Goal: Task Accomplishment & Management: Manage account settings

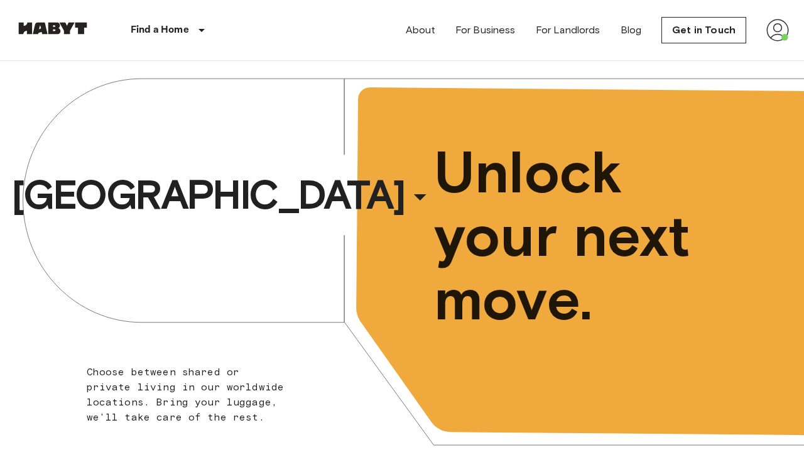
click at [788, 20] on img at bounding box center [777, 30] width 23 height 23
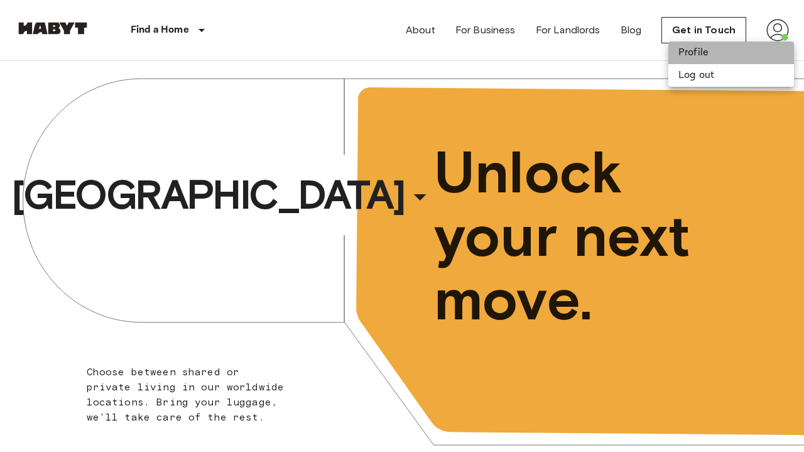
click at [726, 54] on li "Profile" at bounding box center [731, 52] width 126 height 23
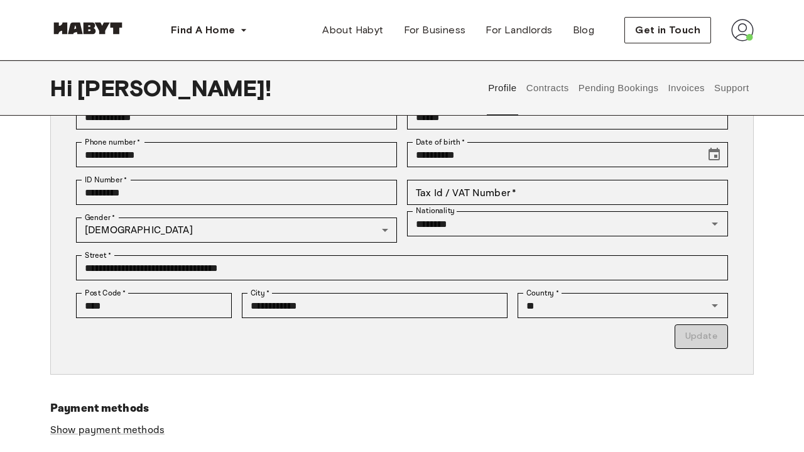
scroll to position [173, 0]
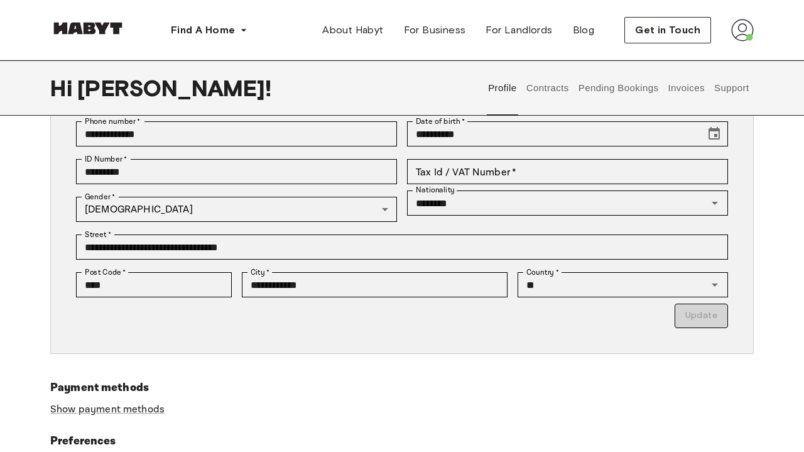
click at [544, 97] on button "Contracts" at bounding box center [548, 87] width 46 height 55
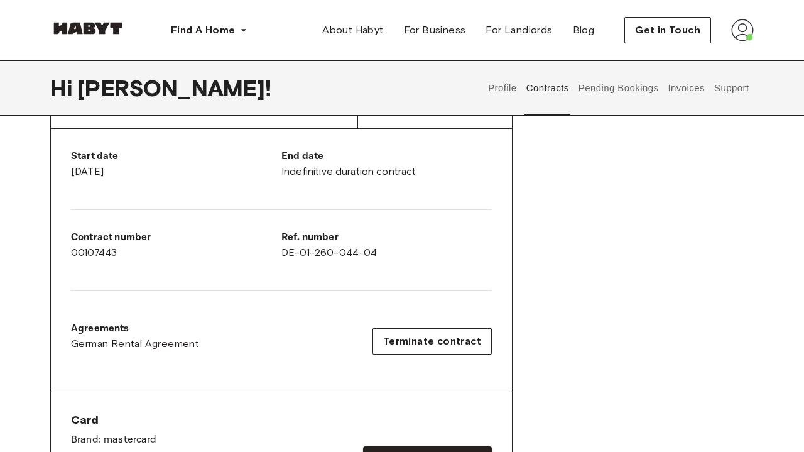
scroll to position [236, 0]
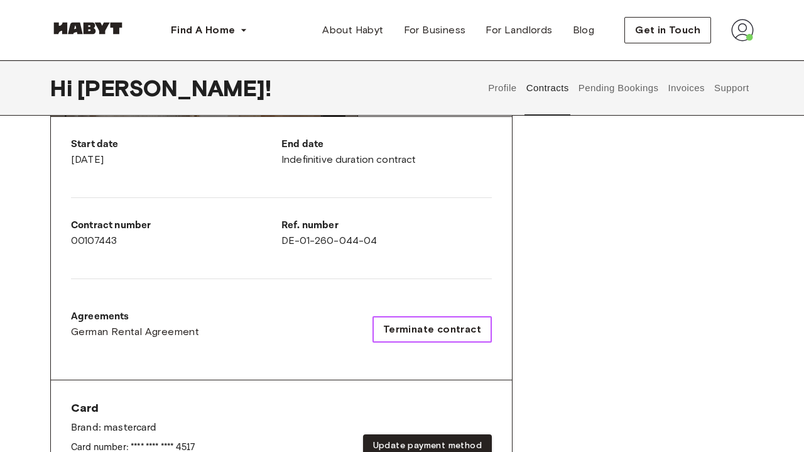
click at [406, 326] on span "Terminate contract" at bounding box center [432, 329] width 98 height 15
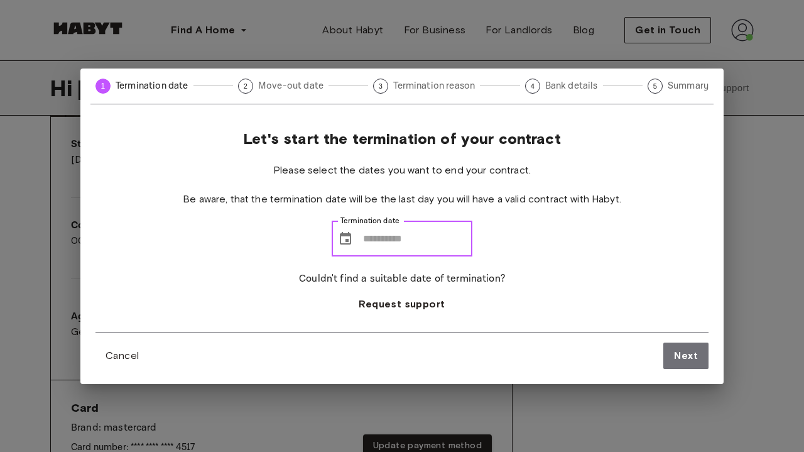
click at [366, 241] on input "Termination date" at bounding box center [417, 238] width 109 height 35
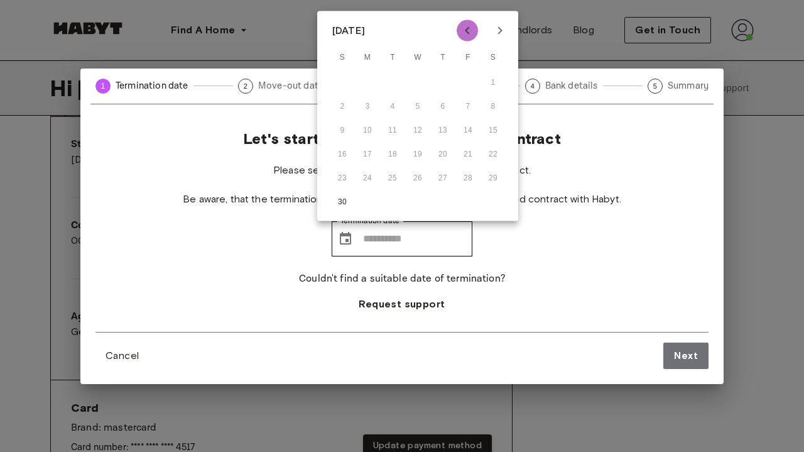
click at [468, 29] on icon "Previous month" at bounding box center [467, 31] width 4 height 8
click at [497, 32] on icon "Next month" at bounding box center [499, 30] width 15 height 15
click at [337, 202] on button "30" at bounding box center [342, 202] width 23 height 23
type input "**********"
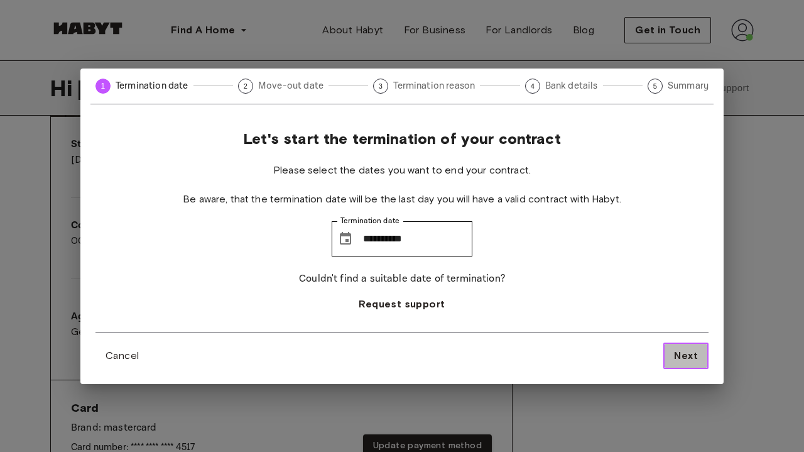
click at [670, 357] on button "Next" at bounding box center [685, 355] width 45 height 26
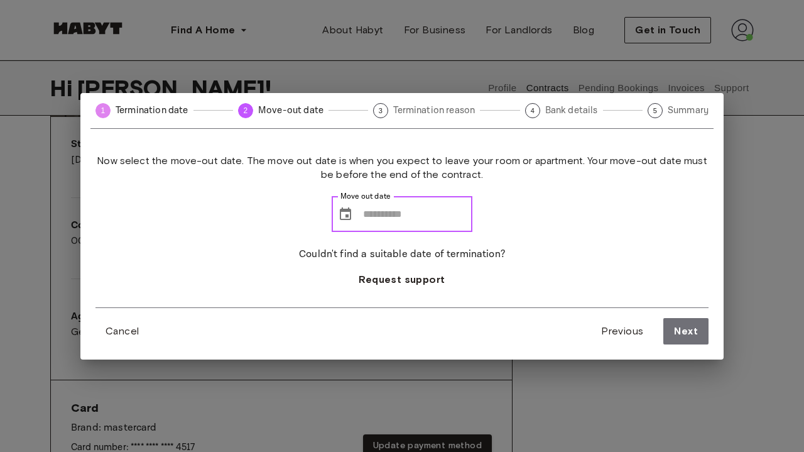
click at [364, 217] on input "Move out date" at bounding box center [417, 214] width 109 height 35
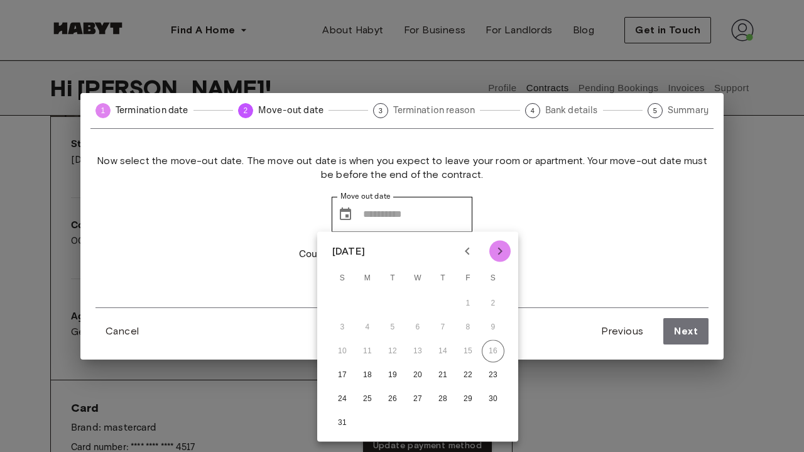
click at [493, 249] on icon "Next month" at bounding box center [499, 251] width 15 height 15
click at [466, 249] on icon "Previous month" at bounding box center [467, 251] width 15 height 15
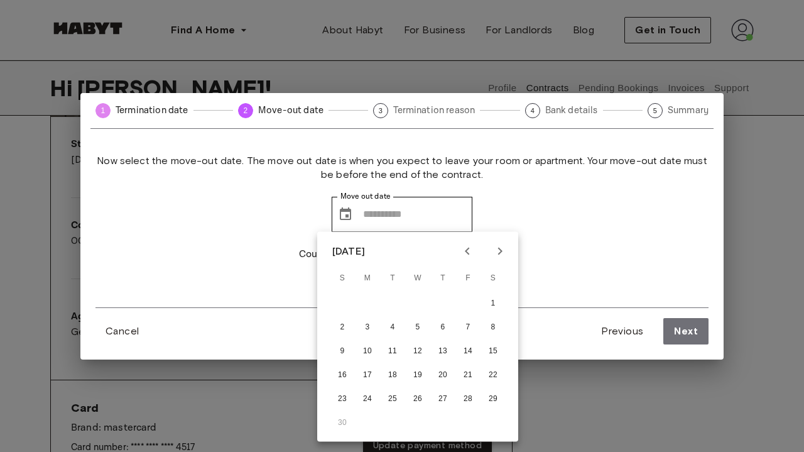
click at [531, 199] on div "Now select the move-out date. The move out date is when you expect to leave you…" at bounding box center [401, 230] width 613 height 153
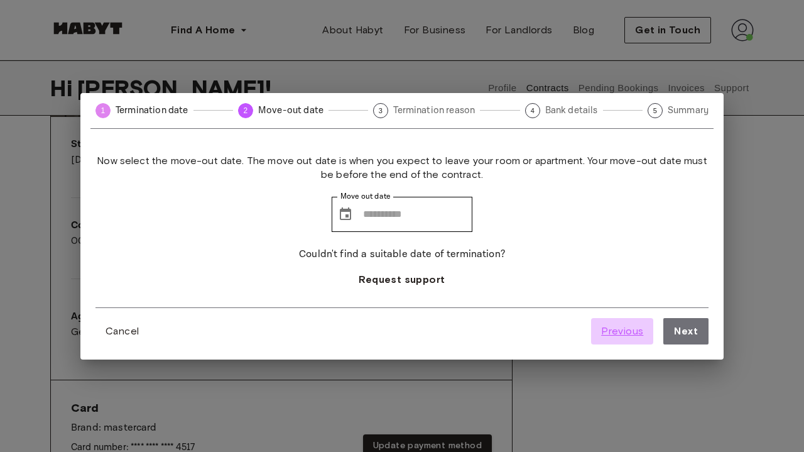
click at [616, 329] on span "Previous" at bounding box center [622, 330] width 42 height 15
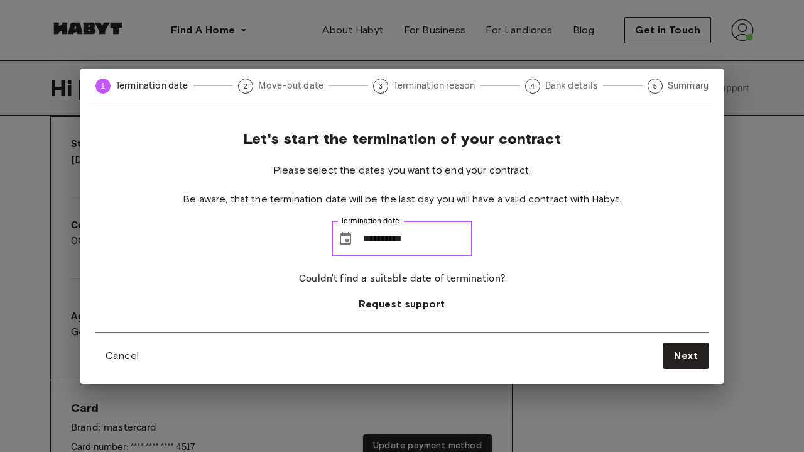
click at [363, 231] on input "**********" at bounding box center [417, 238] width 109 height 35
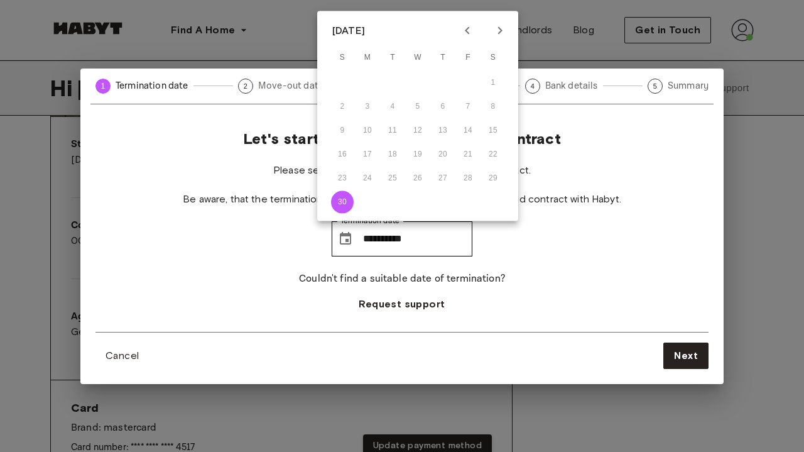
click at [491, 153] on div "16 17 18 19 20 21 22" at bounding box center [417, 154] width 201 height 23
click at [491, 133] on div "9 10 11 12 13 14 15" at bounding box center [417, 130] width 201 height 23
click at [337, 201] on button "30" at bounding box center [342, 202] width 23 height 23
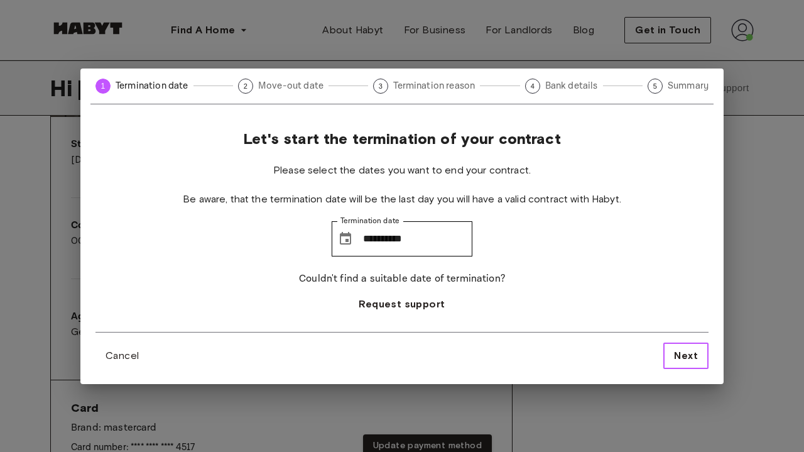
click at [682, 350] on span "Next" at bounding box center [686, 355] width 24 height 15
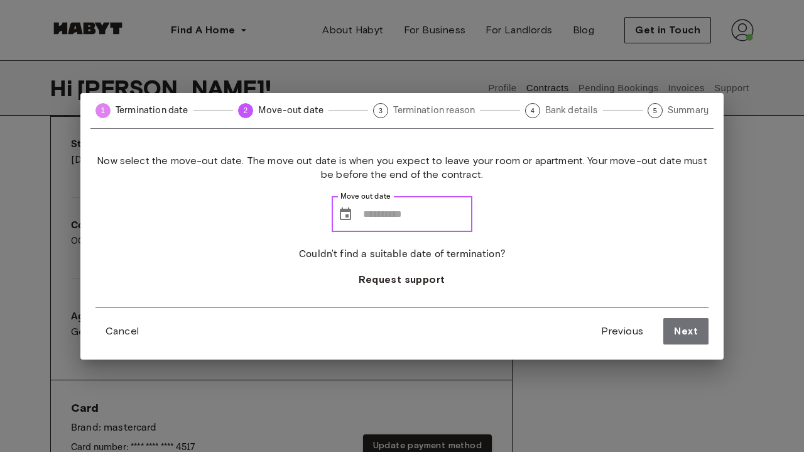
click at [363, 206] on input "Move out date" at bounding box center [417, 214] width 109 height 35
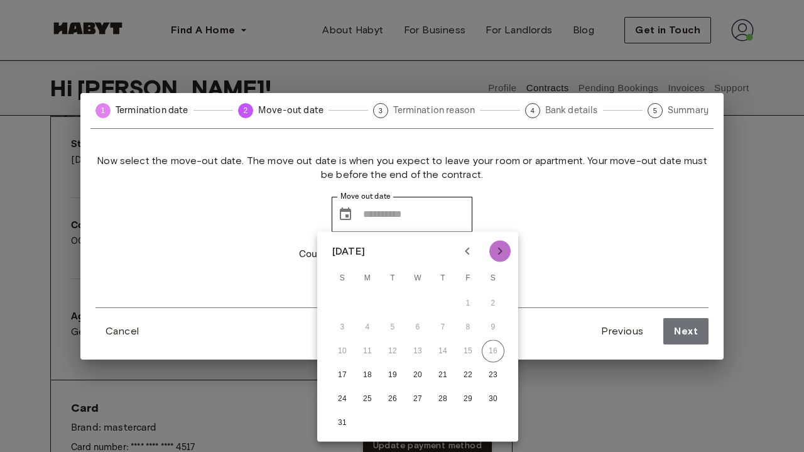
click at [502, 246] on icon "Next month" at bounding box center [499, 251] width 15 height 15
click at [502, 247] on icon "Next month" at bounding box center [499, 251] width 15 height 15
click at [457, 399] on button "28" at bounding box center [468, 399] width 23 height 23
type input "**********"
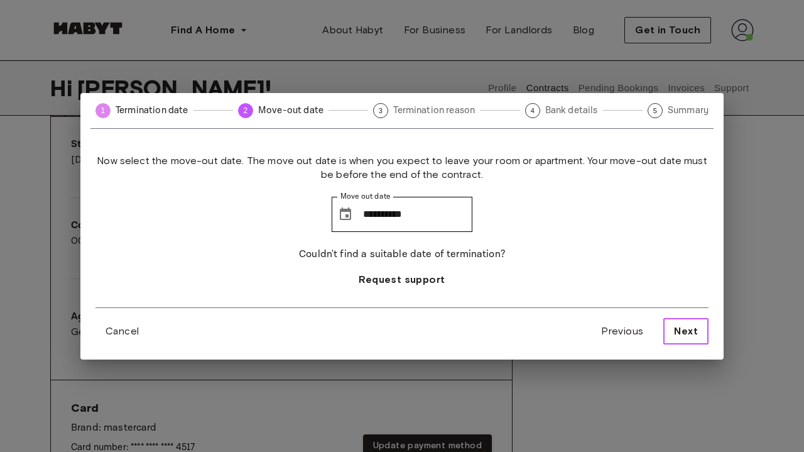
click at [683, 323] on button "Next" at bounding box center [685, 331] width 45 height 26
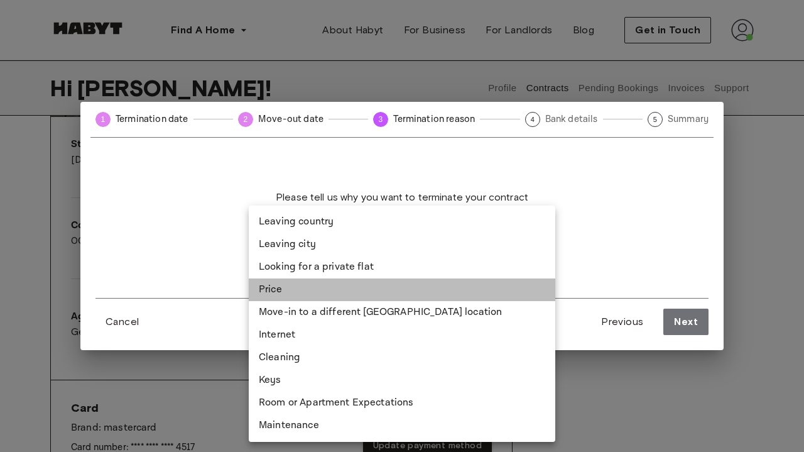
click at [441, 285] on li "Price" at bounding box center [402, 289] width 307 height 23
type input "*****"
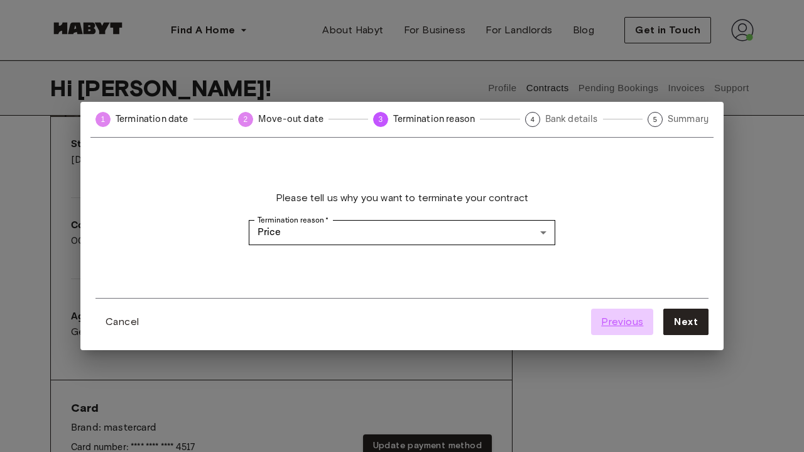
click at [634, 323] on span "Previous" at bounding box center [622, 321] width 42 height 15
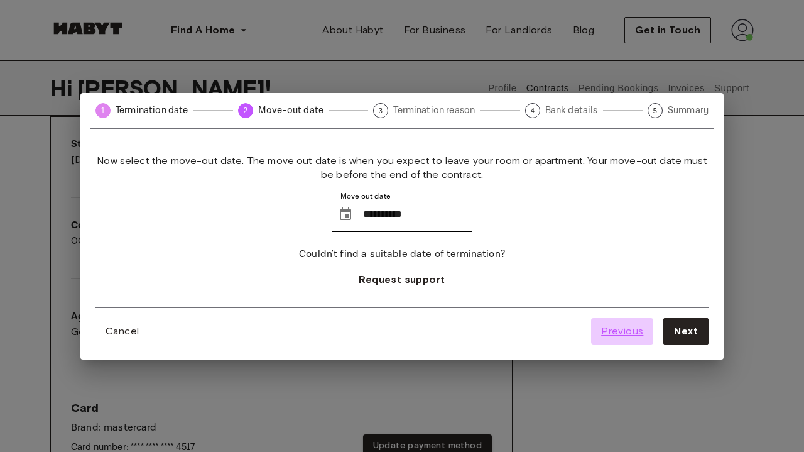
click at [634, 323] on span "Previous" at bounding box center [622, 330] width 42 height 15
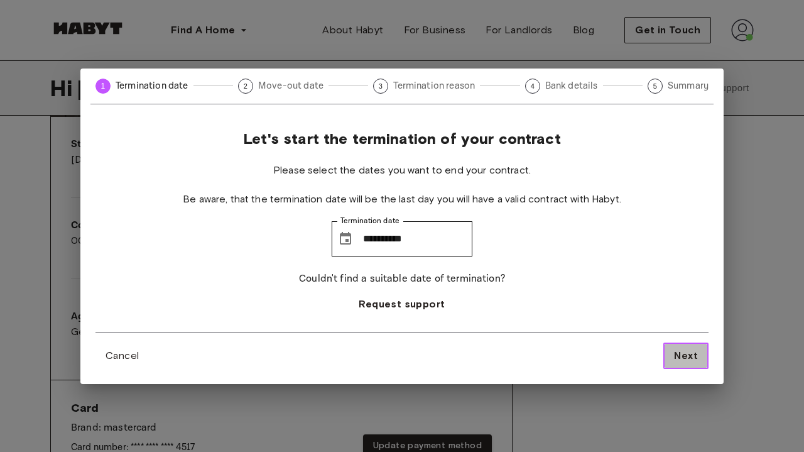
click at [675, 349] on span "Next" at bounding box center [686, 355] width 24 height 15
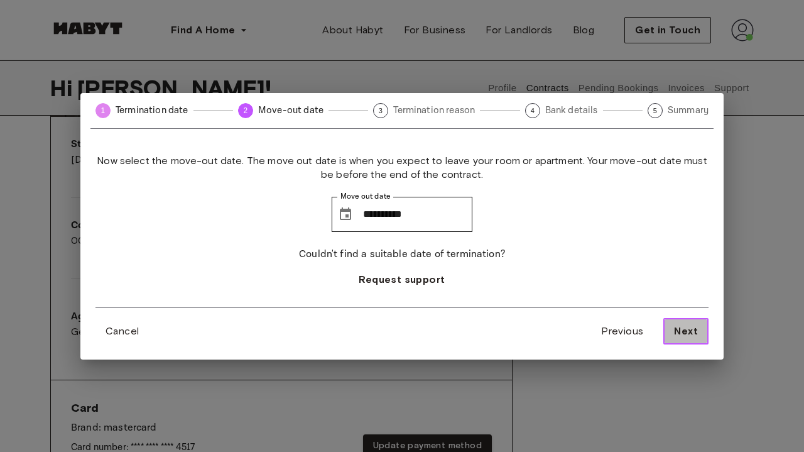
click at [676, 332] on span "Next" at bounding box center [686, 330] width 24 height 15
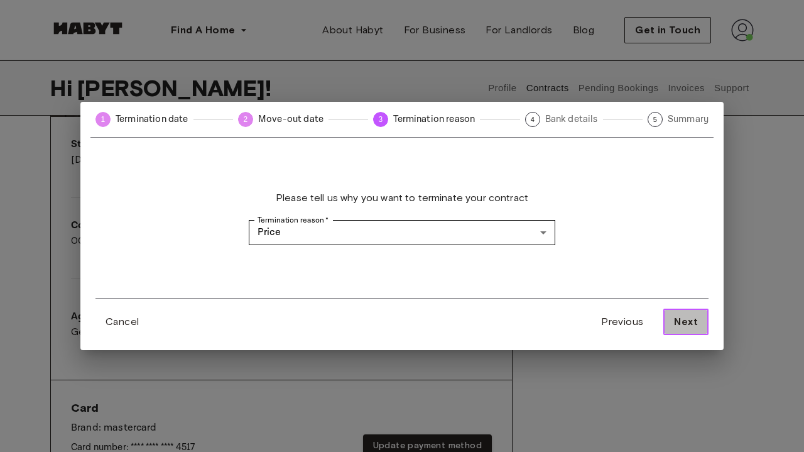
click at [679, 325] on span "Next" at bounding box center [686, 321] width 24 height 15
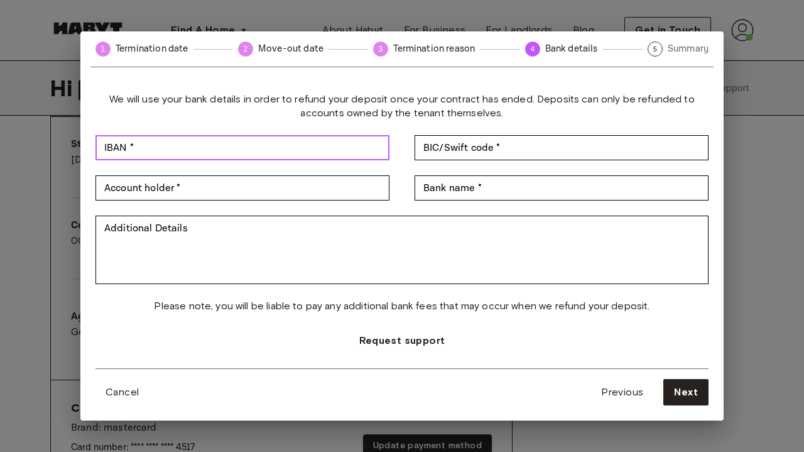
click at [344, 150] on input "IBAN *" at bounding box center [242, 147] width 294 height 25
type input "*"
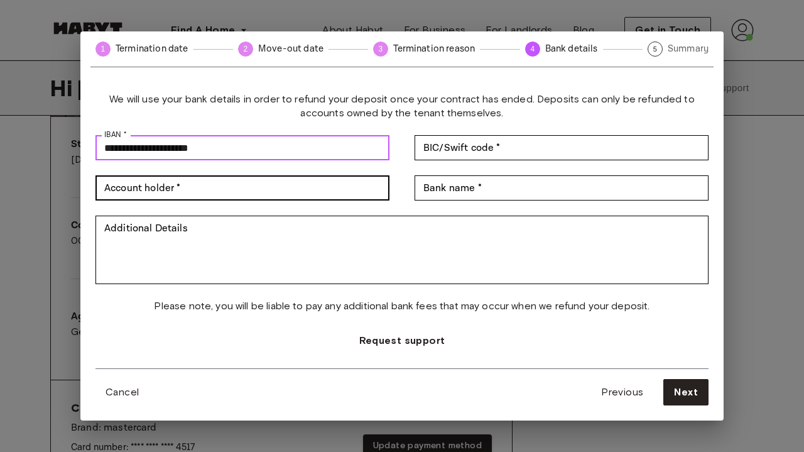
type input "**********"
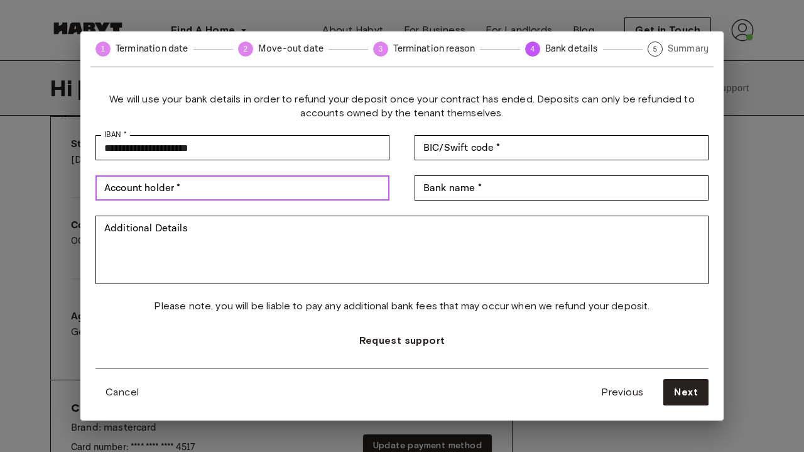
click at [264, 194] on input "Account holder *" at bounding box center [242, 187] width 294 height 25
type input "**********"
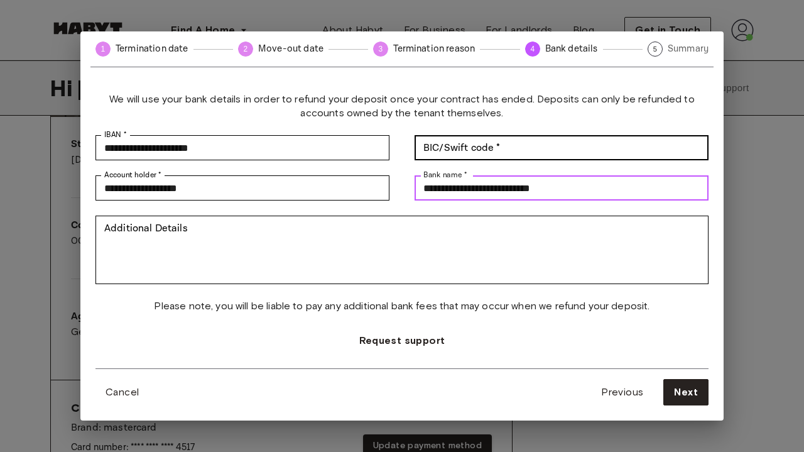
type input "**********"
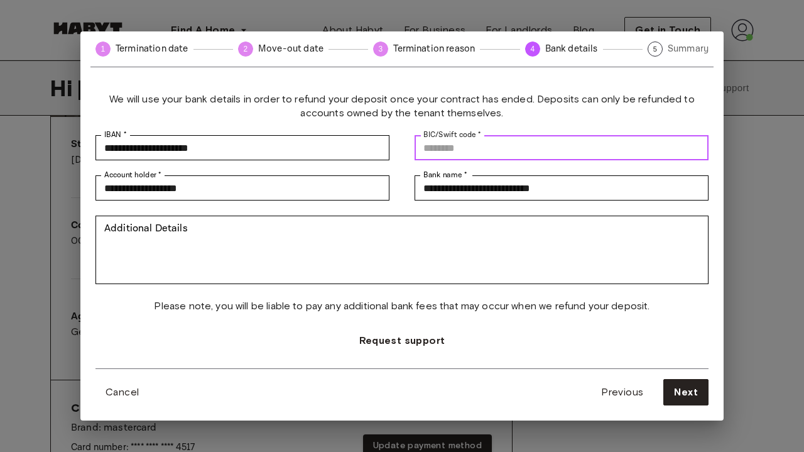
click at [486, 149] on input "BIC/Swift code *" at bounding box center [562, 147] width 294 height 25
type input "********"
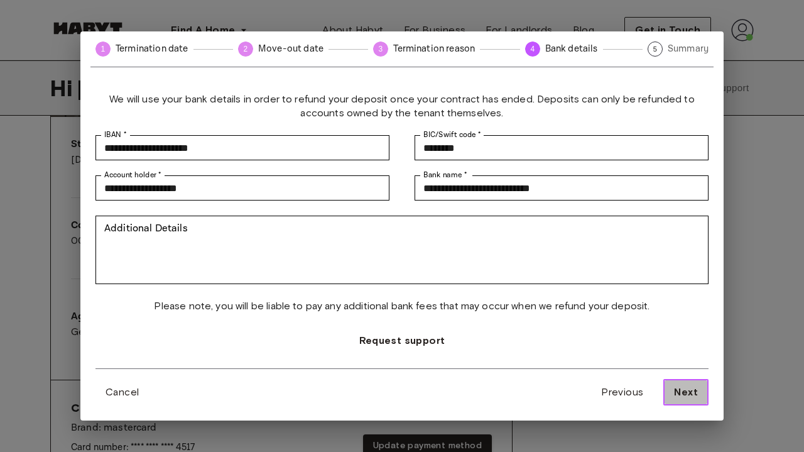
click at [700, 390] on button "Next" at bounding box center [685, 392] width 45 height 26
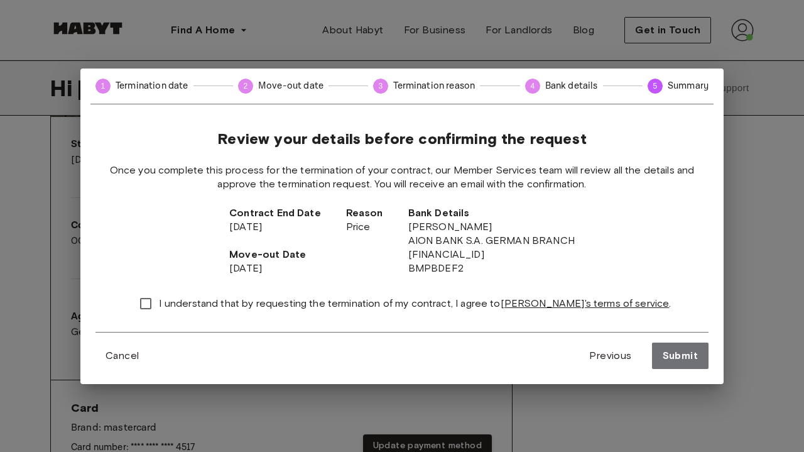
click at [264, 303] on span "I understand that by requesting the termination of my contract, I agree to Haby…" at bounding box center [415, 303] width 512 height 14
click at [686, 358] on span "Submit" at bounding box center [680, 355] width 35 height 15
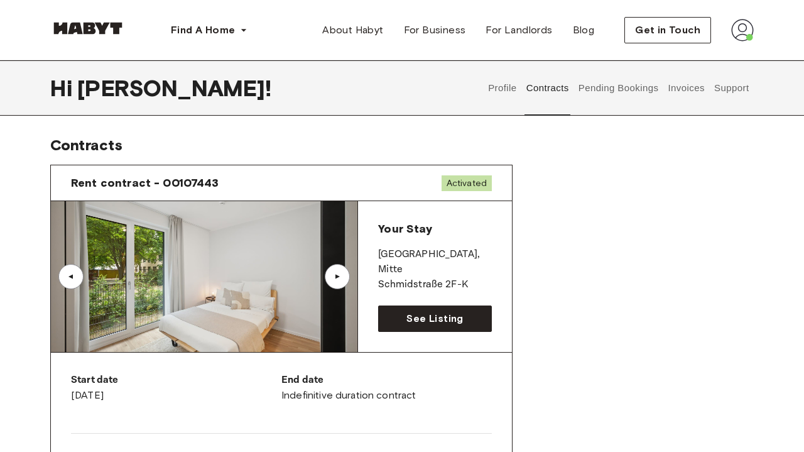
scroll to position [0, 0]
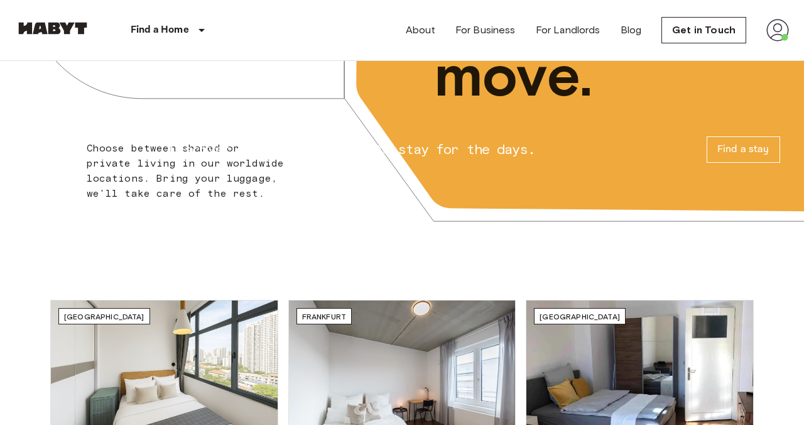
scroll to position [236, 0]
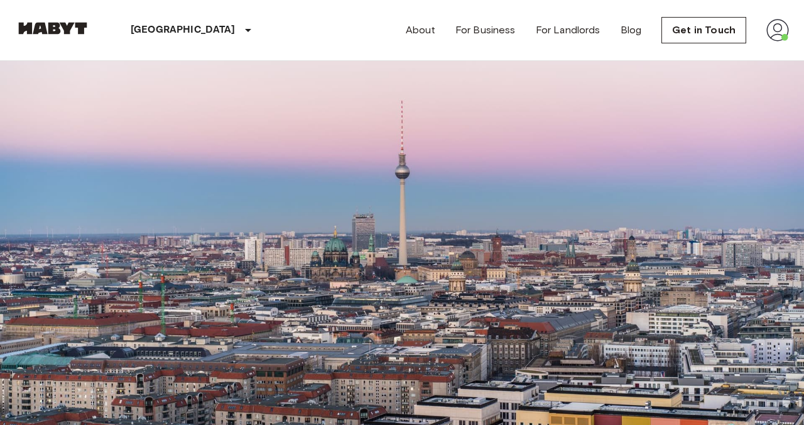
click at [100, 124] on input "Move-in date" at bounding box center [59, 121] width 89 height 13
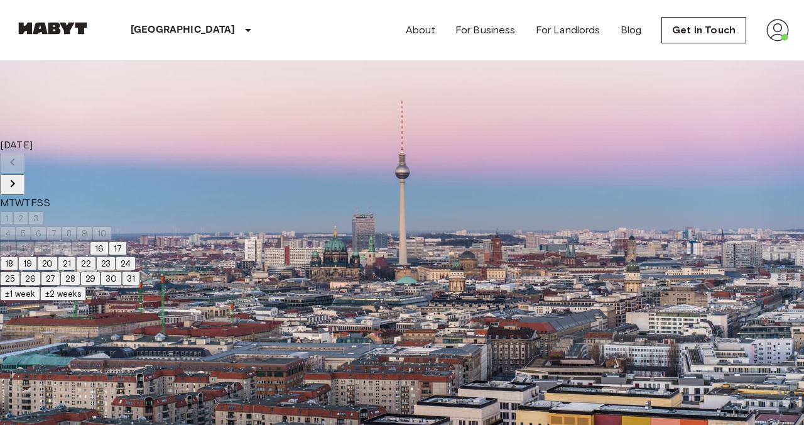
click at [20, 176] on icon "Next month" at bounding box center [12, 183] width 15 height 15
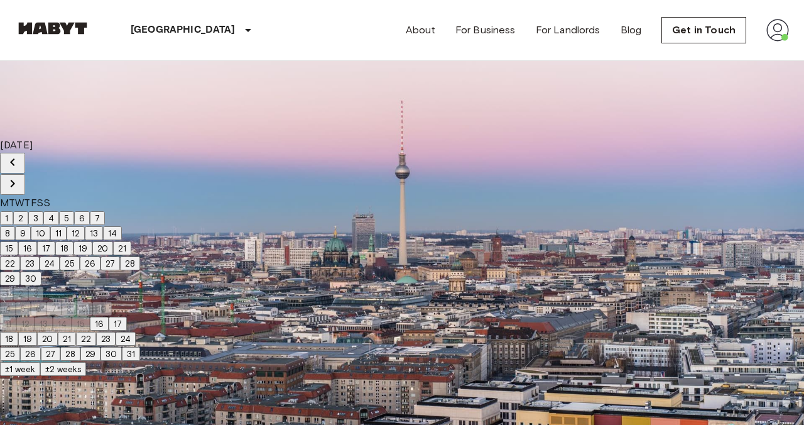
click at [20, 176] on icon "Next month" at bounding box center [12, 183] width 15 height 15
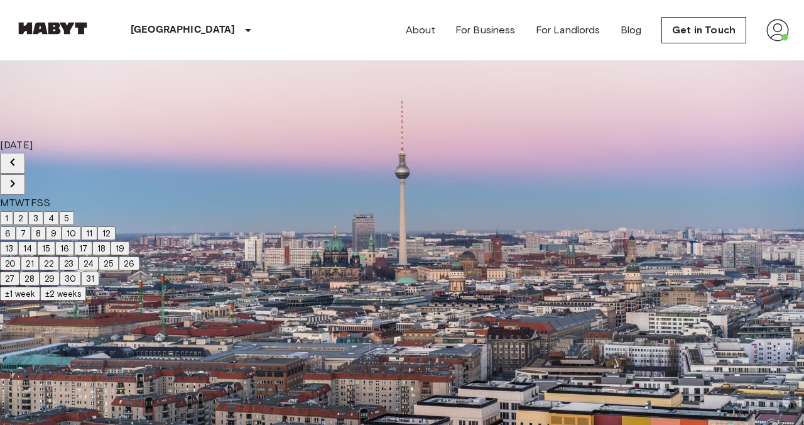
click at [20, 176] on icon "Next month" at bounding box center [12, 183] width 15 height 15
click at [13, 211] on button "1" at bounding box center [6, 218] width 13 height 14
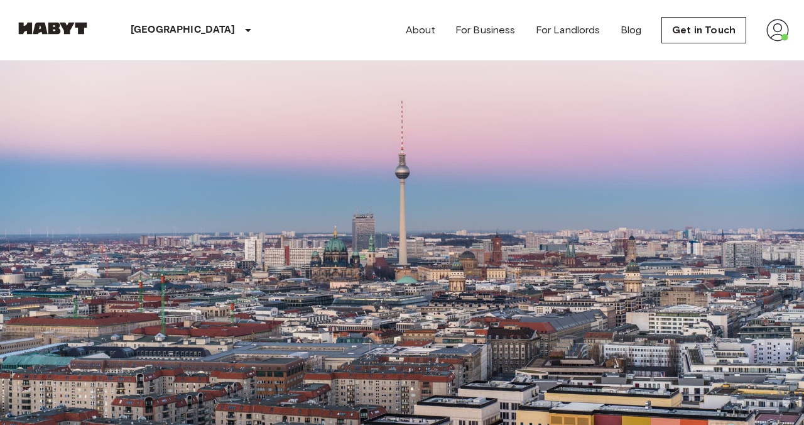
type input "**********"
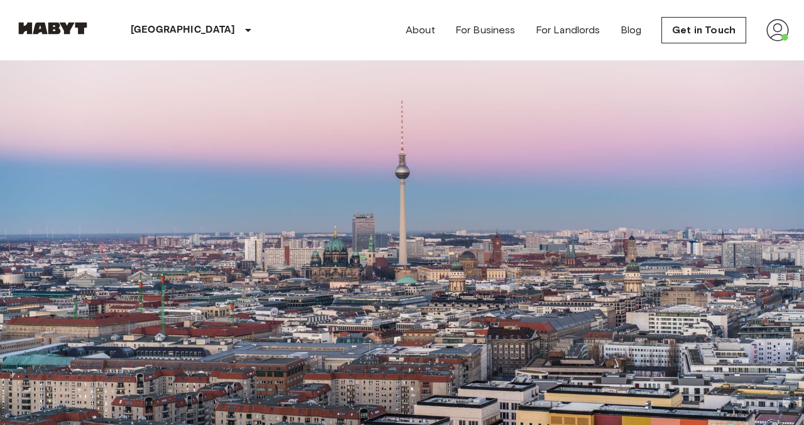
click at [151, 183] on input "Max price" at bounding box center [83, 195] width 136 height 25
type input "***"
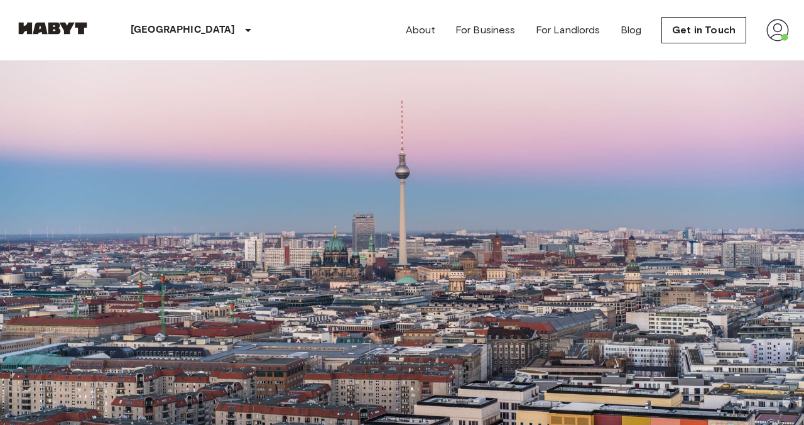
scroll to position [0, 0]
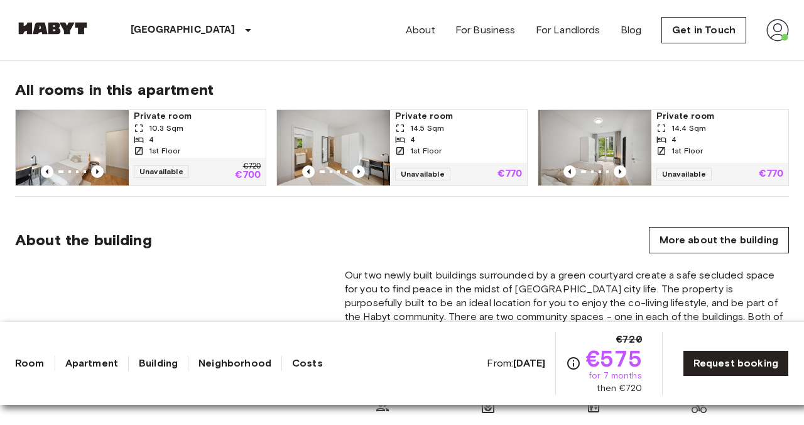
scroll to position [845, 0]
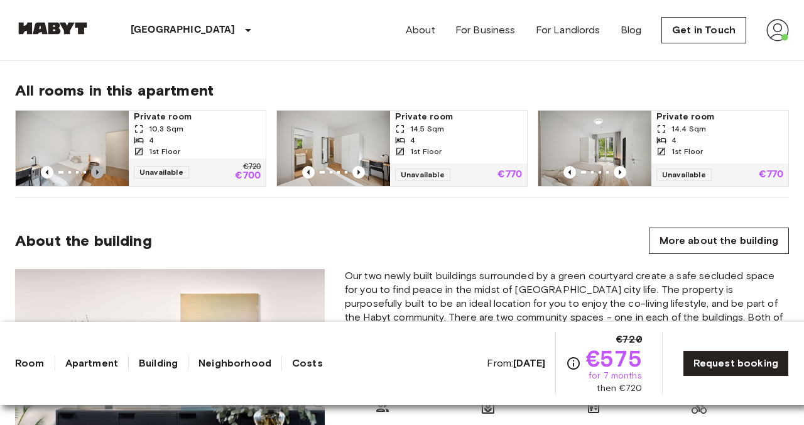
click at [102, 167] on icon "Previous image" at bounding box center [97, 172] width 13 height 13
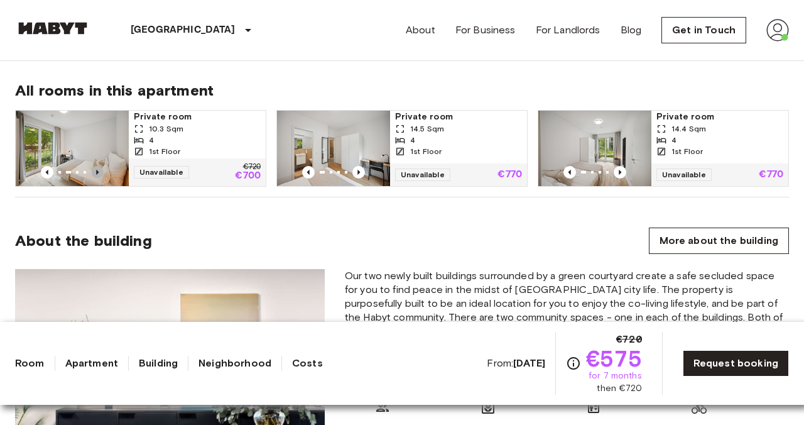
click at [102, 167] on icon "Previous image" at bounding box center [97, 172] width 13 height 13
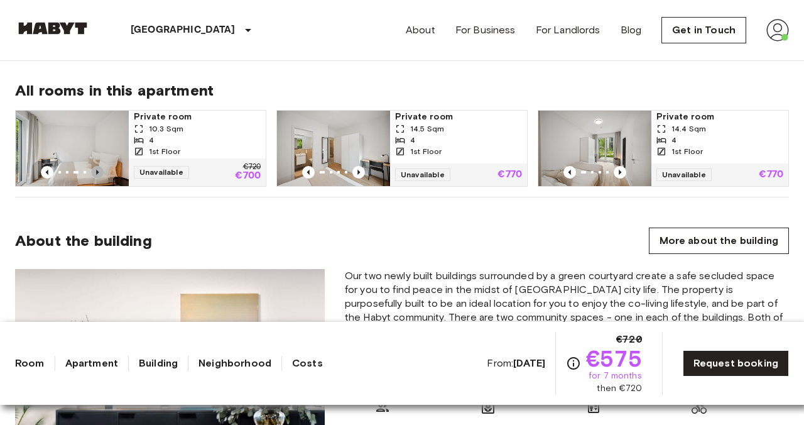
click at [102, 167] on icon "Previous image" at bounding box center [97, 172] width 13 height 13
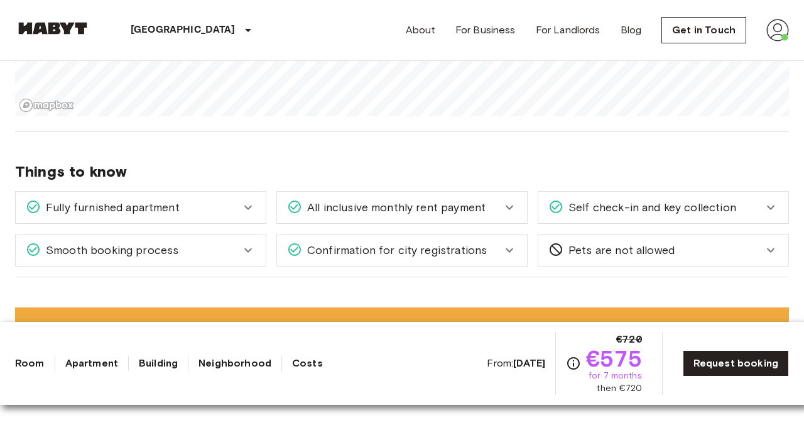
scroll to position [1603, 0]
